Goal: Task Accomplishment & Management: Manage account settings

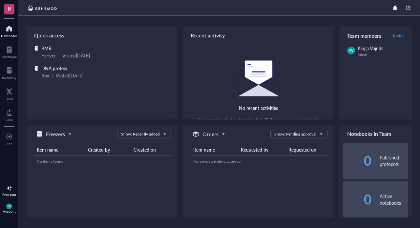
click at [55, 69] on span "DNA protein" at bounding box center [54, 68] width 26 height 7
click at [48, 48] on span "BMR" at bounding box center [46, 48] width 10 height 7
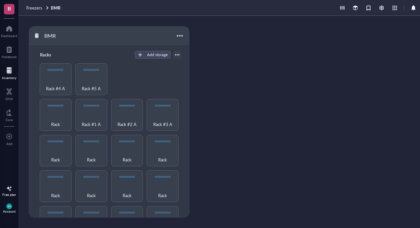
click at [11, 10] on span "B" at bounding box center [10, 8] width 4 height 8
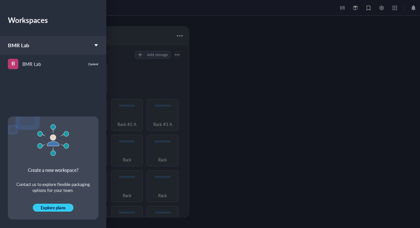
click at [96, 44] on icon at bounding box center [96, 45] width 5 height 5
click at [98, 46] on icon at bounding box center [96, 45] width 5 height 5
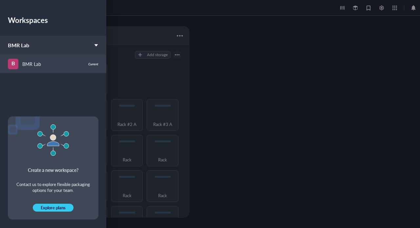
click at [94, 63] on div "Current" at bounding box center [93, 64] width 10 height 4
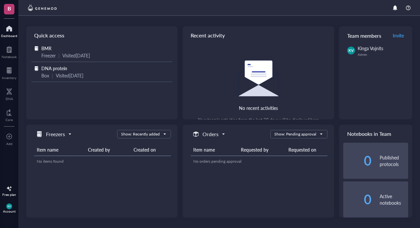
click at [399, 36] on span "Invite" at bounding box center [398, 35] width 11 height 7
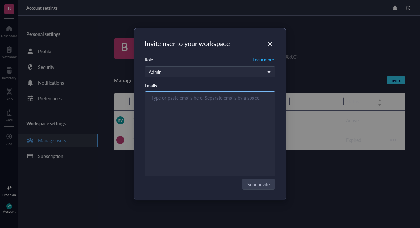
click at [179, 101] on input "search" at bounding box center [208, 98] width 115 height 8
paste input "[EMAIL_ADDRESS][DOMAIN_NAME]"
type input "[EMAIL_ADDRESS][DOMAIN_NAME]"
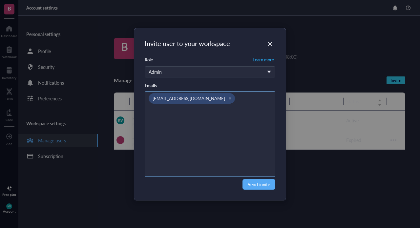
click at [172, 119] on div "[EMAIL_ADDRESS][DOMAIN_NAME]" at bounding box center [210, 134] width 125 height 82
paste input "joud.jelassi@ubc.ca"
type input "joud.jelassi@ubc.ca"
click at [188, 131] on div "[EMAIL_ADDRESS][DOMAIN_NAME]" at bounding box center [210, 134] width 125 height 82
click at [204, 116] on div "[EMAIL_ADDRESS][DOMAIN_NAME]" at bounding box center [207, 105] width 116 height 24
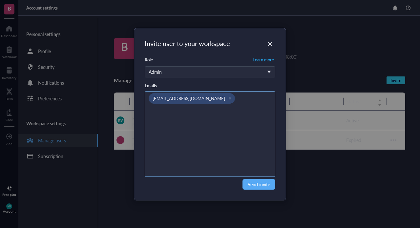
paste input "joud.jelassi@ubc.ca"
type input "joud.jelassi@ubc.ca"
click at [207, 113] on input "joud.jelassi@ubc.ca" at bounding box center [206, 112] width 115 height 8
click at [233, 100] on div "[EMAIL_ADDRESS][DOMAIN_NAME]" at bounding box center [206, 100] width 115 height 14
click at [202, 113] on input "search" at bounding box center [206, 112] width 115 height 8
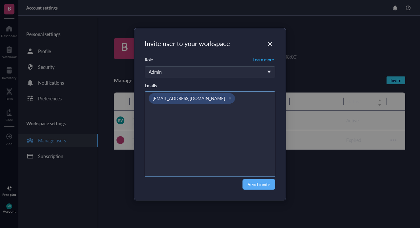
paste input "joud.jelassi@ubc.ca"
type input "joud.jelassi@ubc.ca"
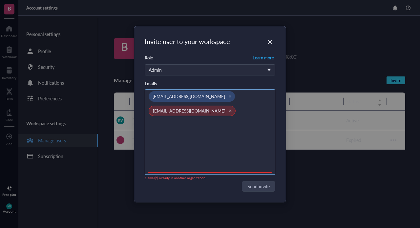
click at [204, 113] on div "joud.jelassi@ubc.ca" at bounding box center [206, 113] width 115 height 14
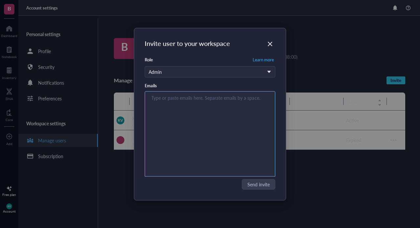
paste input "[EMAIL_ADDRESS][DOMAIN_NAME]"
type input "[EMAIL_ADDRESS][DOMAIN_NAME]"
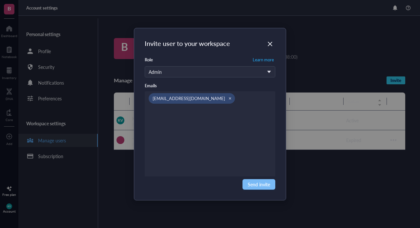
click at [262, 185] on span "Send invite" at bounding box center [259, 184] width 22 height 7
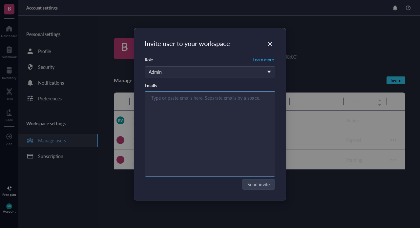
click at [178, 103] on div "Type or paste emails here. Separate emails by a space." at bounding box center [210, 134] width 125 height 82
paste input "joud.jelassi@ubc.ca"
type input "joud.jelassi@ubc.ca"
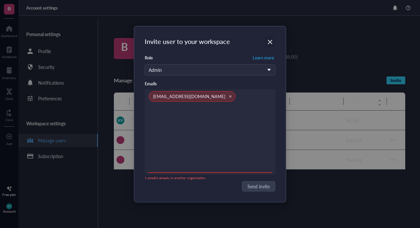
click at [270, 41] on icon "Close" at bounding box center [270, 42] width 6 height 6
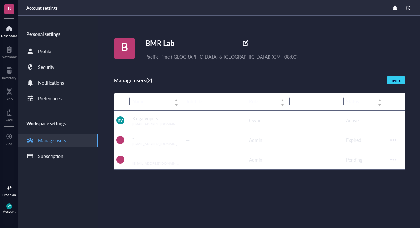
click at [9, 35] on div "Dashboard" at bounding box center [9, 36] width 16 height 4
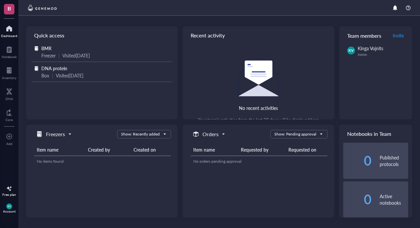
click at [50, 55] on div "Freezer" at bounding box center [48, 55] width 14 height 7
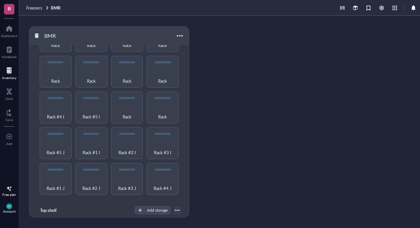
scroll to position [353, 0]
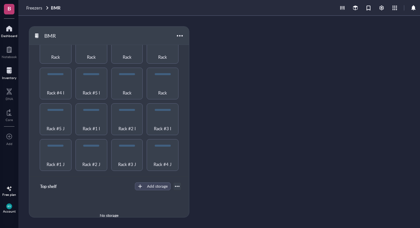
click at [10, 31] on div at bounding box center [9, 28] width 16 height 11
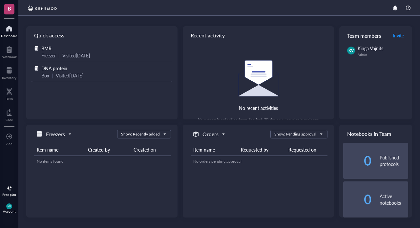
click at [59, 71] on span "DNA protein" at bounding box center [54, 68] width 26 height 7
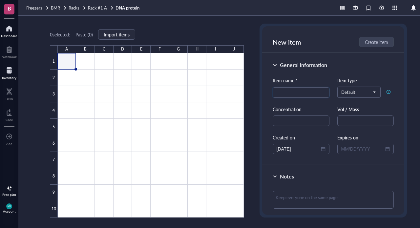
click at [11, 31] on div at bounding box center [9, 28] width 16 height 11
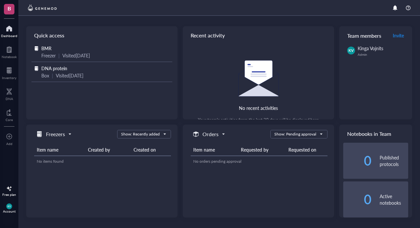
click at [9, 5] on span "B" at bounding box center [10, 8] width 4 height 8
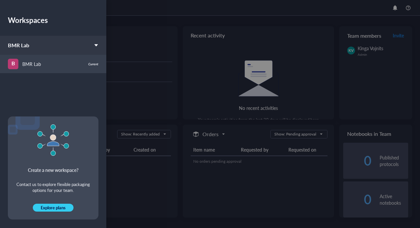
click at [30, 65] on div "BMR Lab" at bounding box center [31, 63] width 19 height 7
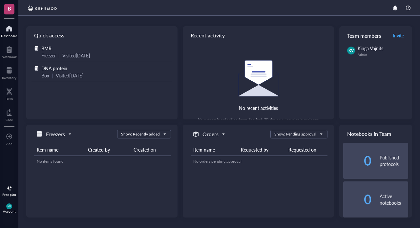
click at [399, 36] on span "Invite" at bounding box center [398, 35] width 11 height 7
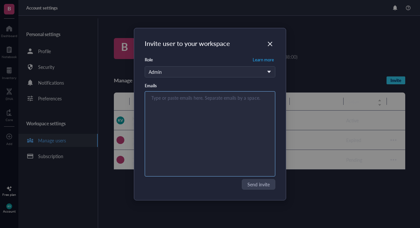
click at [185, 99] on input "search" at bounding box center [208, 98] width 115 height 8
paste input "[EMAIL_ADDRESS][DOMAIN_NAME]"
type input "[EMAIL_ADDRESS][DOMAIN_NAME]"
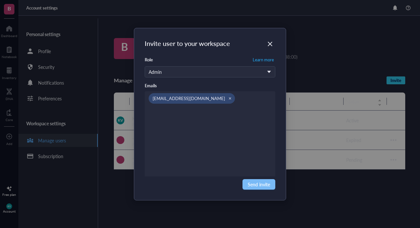
click at [261, 187] on span "Send invite" at bounding box center [259, 184] width 22 height 7
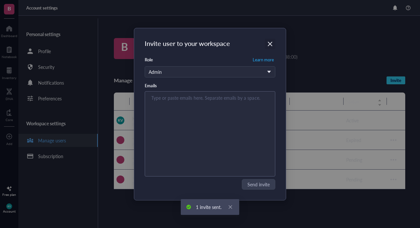
click at [270, 40] on div "Close" at bounding box center [270, 44] width 11 height 11
